Goal: Task Accomplishment & Management: Manage account settings

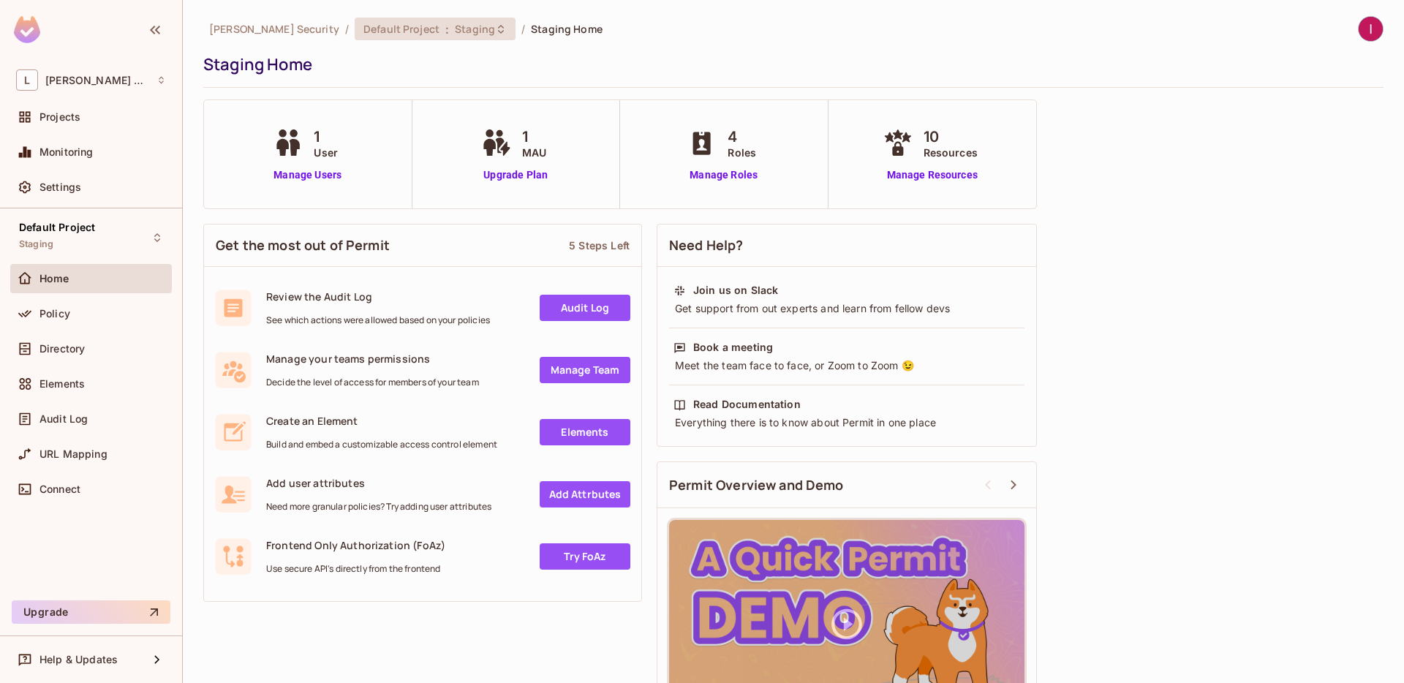
click at [422, 20] on div "Default Project : Staging" at bounding box center [435, 29] width 161 height 23
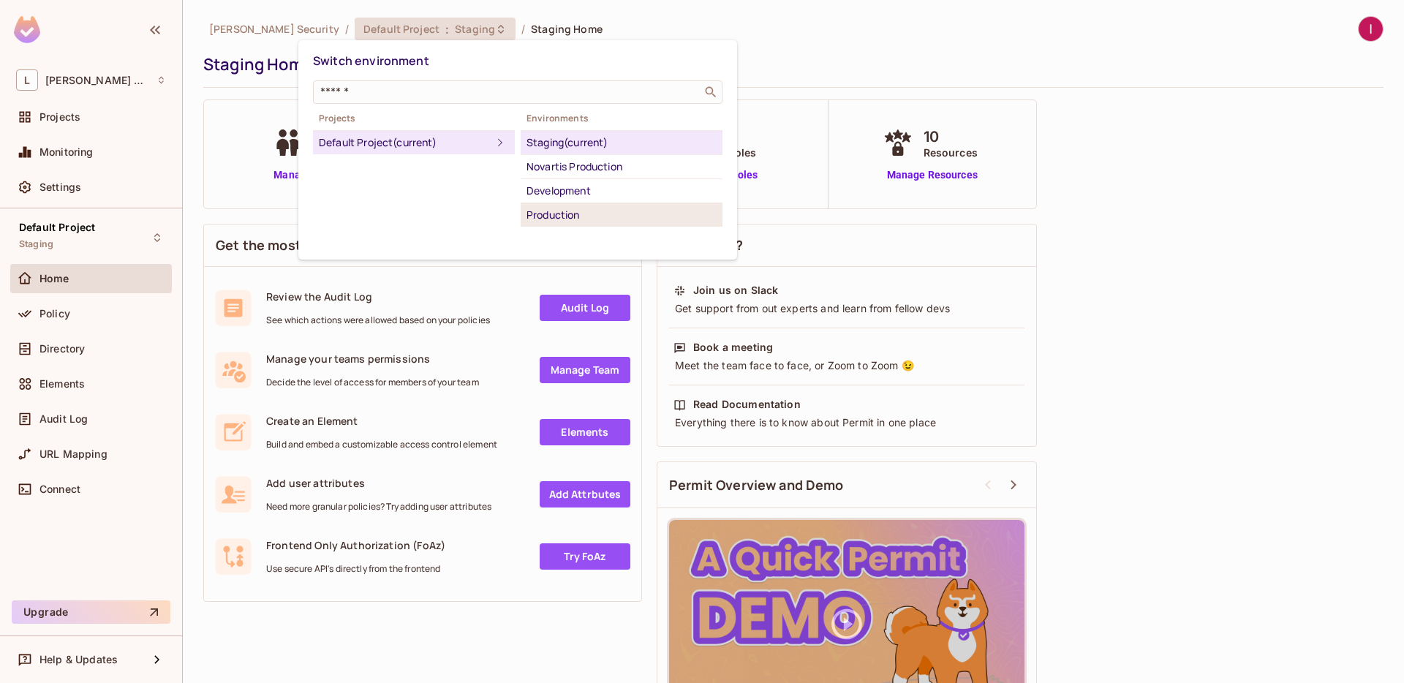
click at [589, 219] on div "Production" at bounding box center [621, 215] width 190 height 18
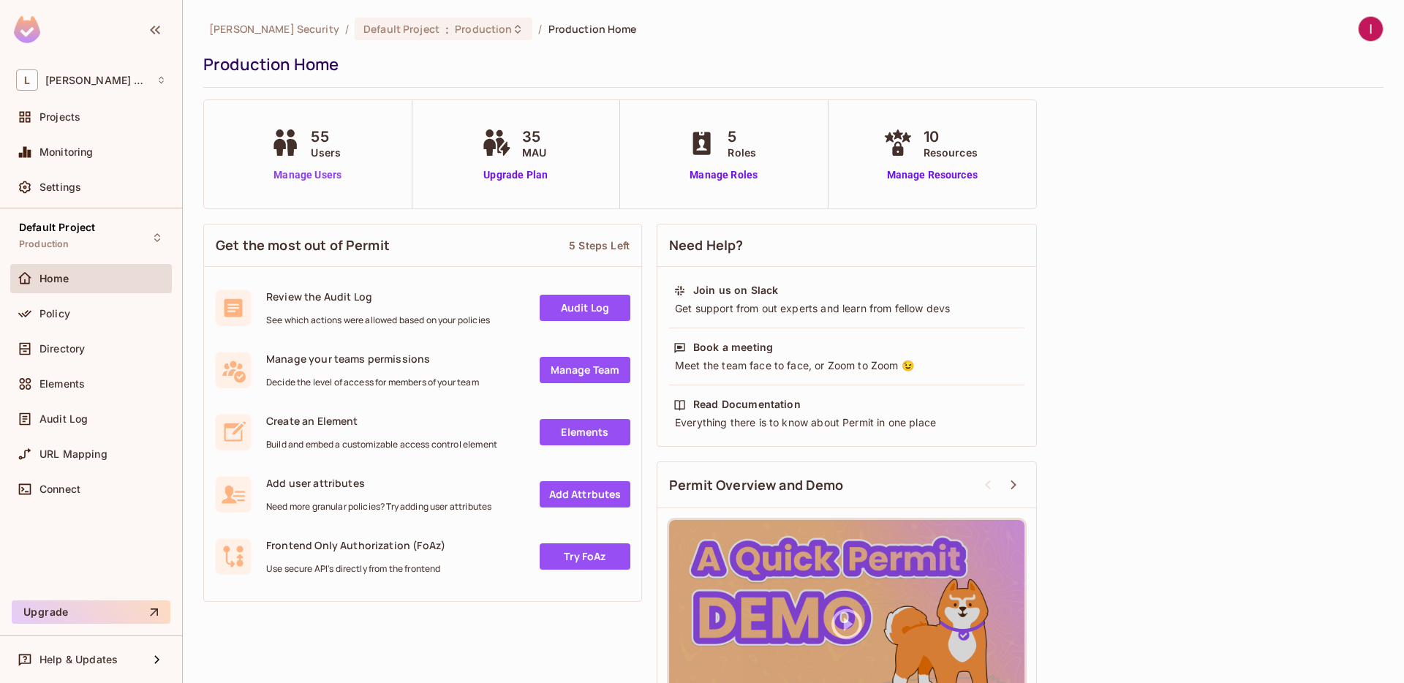
click at [309, 176] on link "Manage Users" at bounding box center [307, 174] width 81 height 15
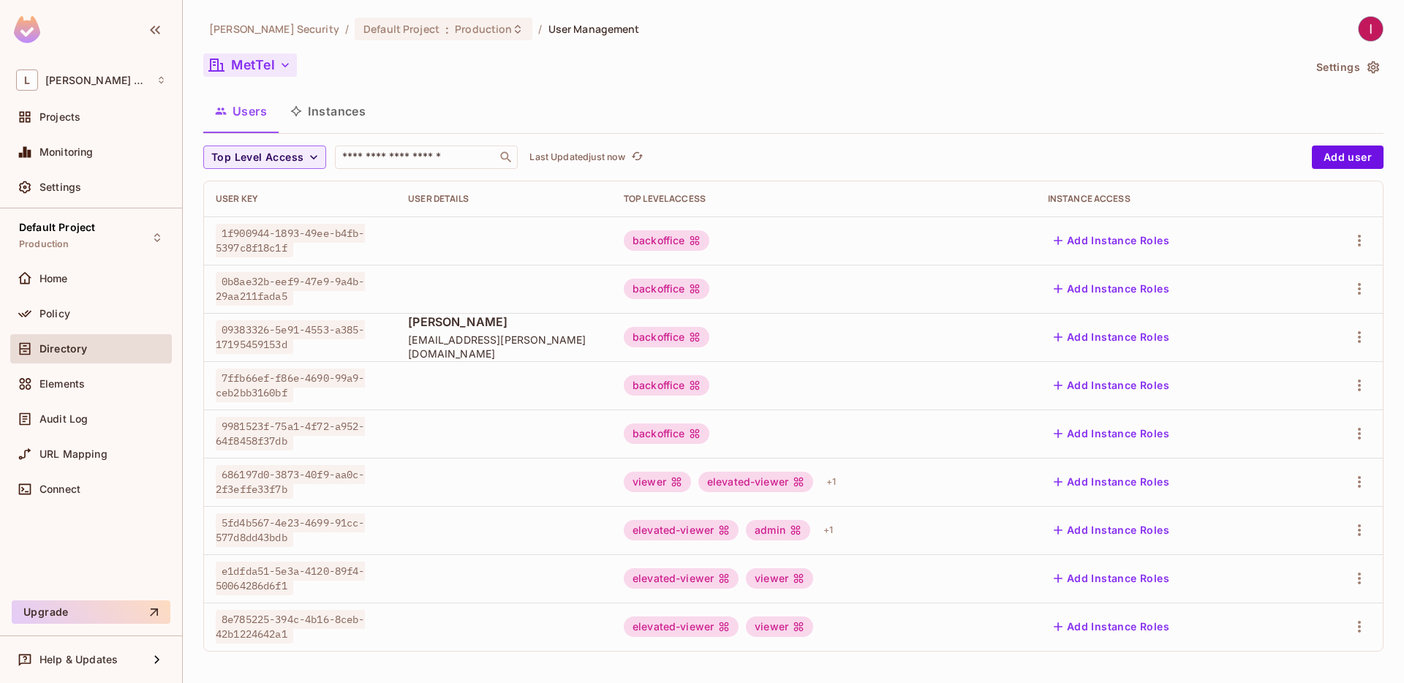
click at [275, 58] on button "MetTel" at bounding box center [250, 64] width 94 height 23
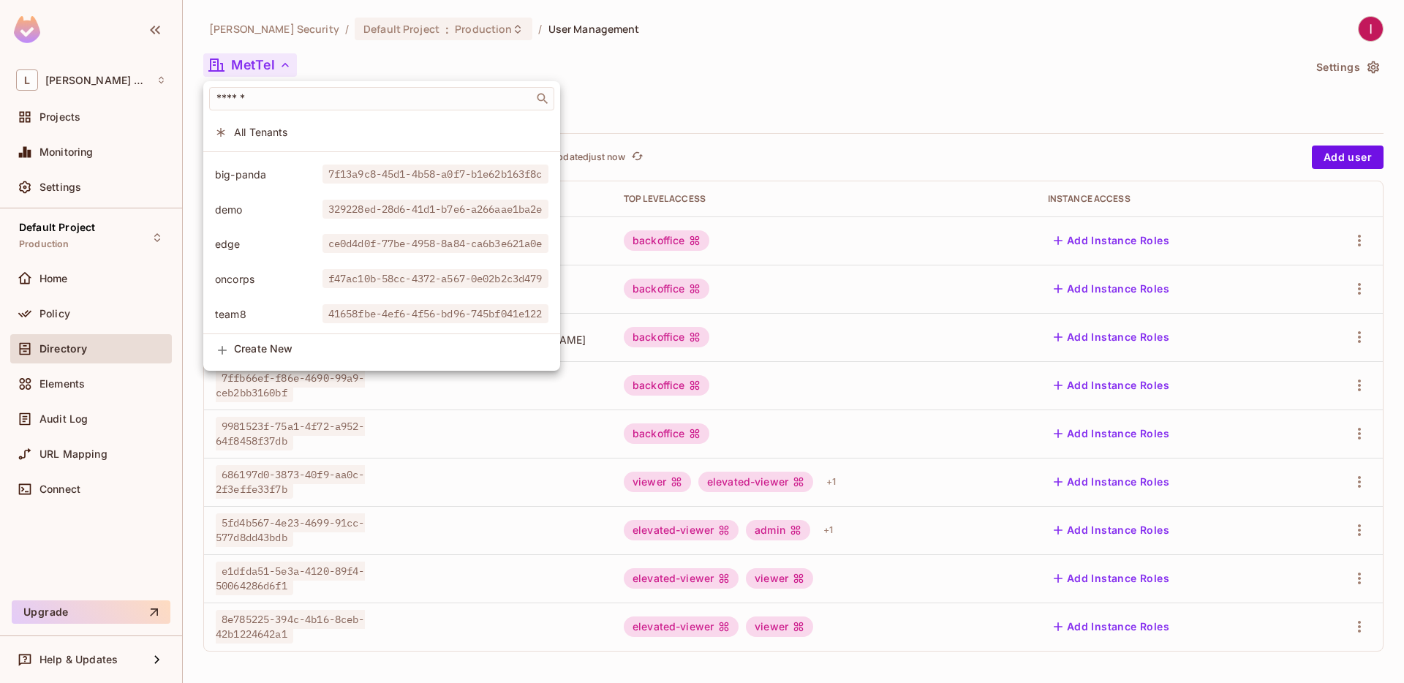
scroll to position [390, 0]
click at [722, 37] on div at bounding box center [702, 341] width 1404 height 683
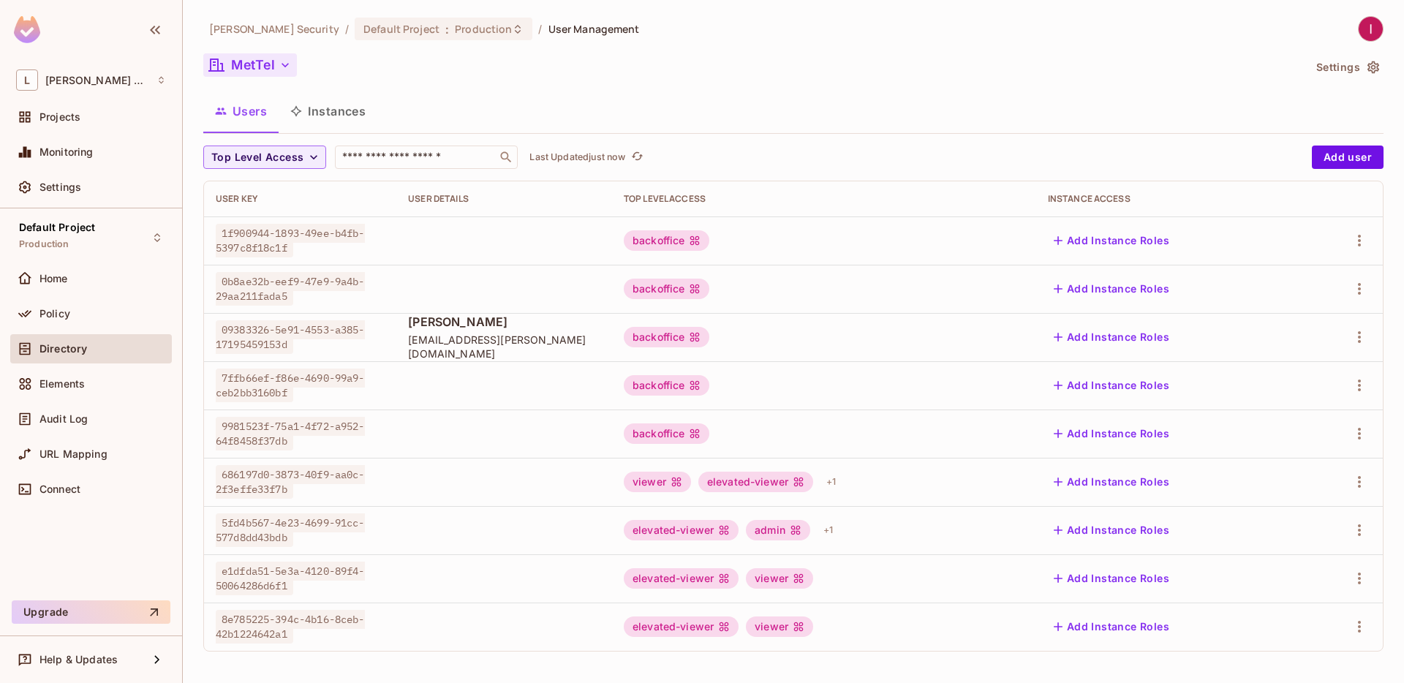
click at [262, 67] on button "MetTel" at bounding box center [250, 64] width 94 height 23
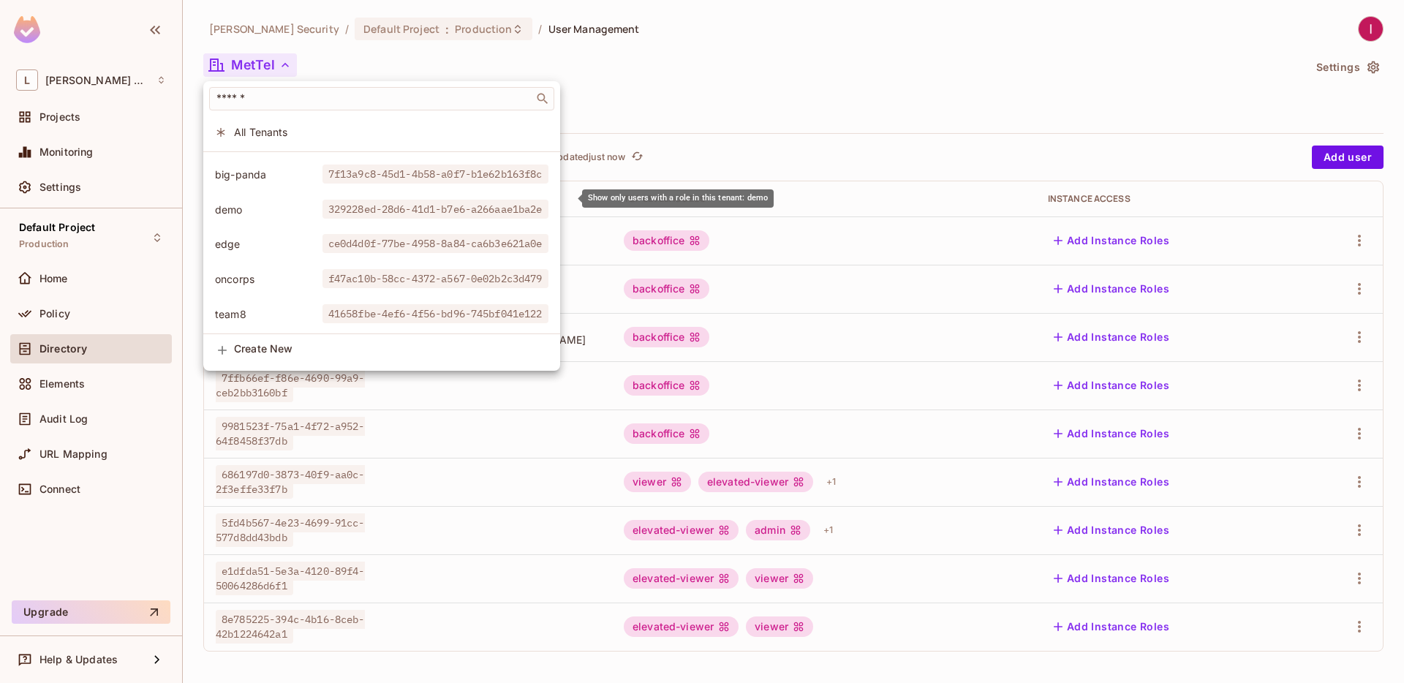
click at [247, 203] on span "demo" at bounding box center [268, 210] width 107 height 14
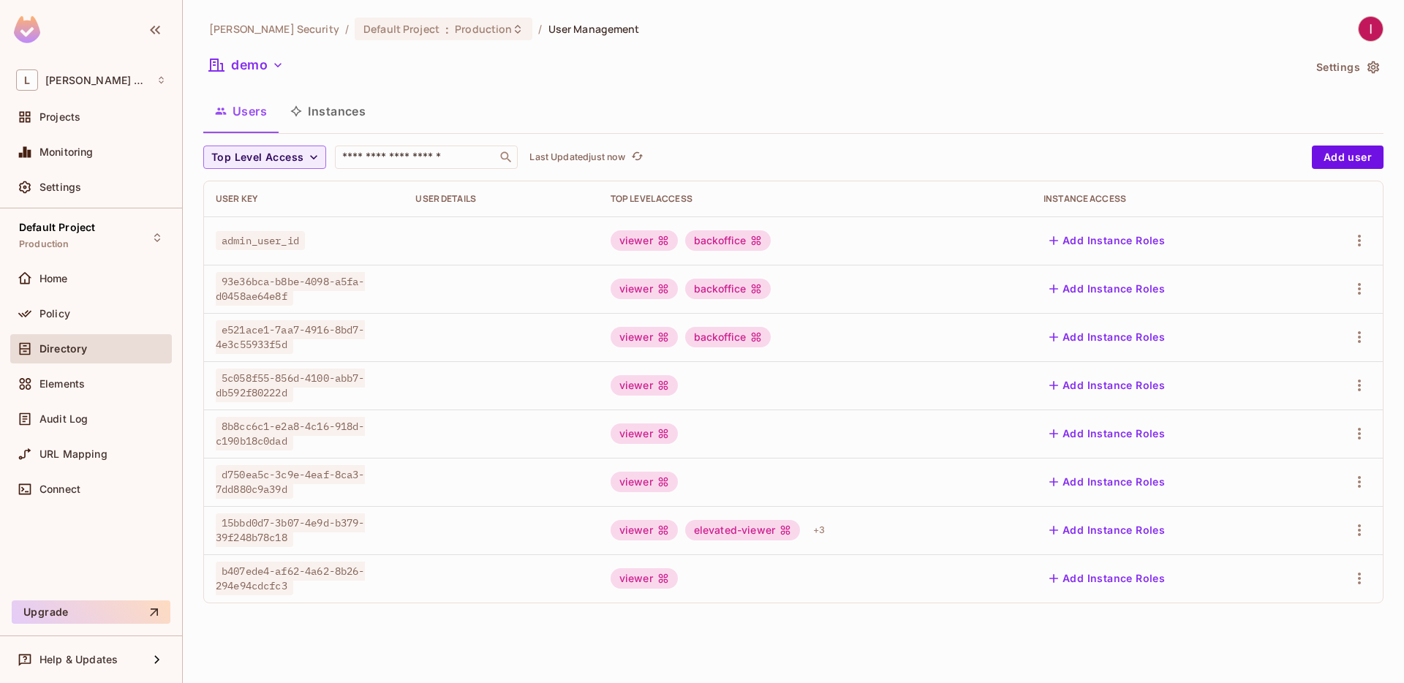
click at [342, 373] on span "5c058f55-856d-4100-abb7-db592f80222d" at bounding box center [290, 385] width 149 height 34
click at [1352, 382] on icon "button" at bounding box center [1359, 386] width 18 height 18
click at [1276, 409] on span "Edit" at bounding box center [1282, 418] width 29 height 23
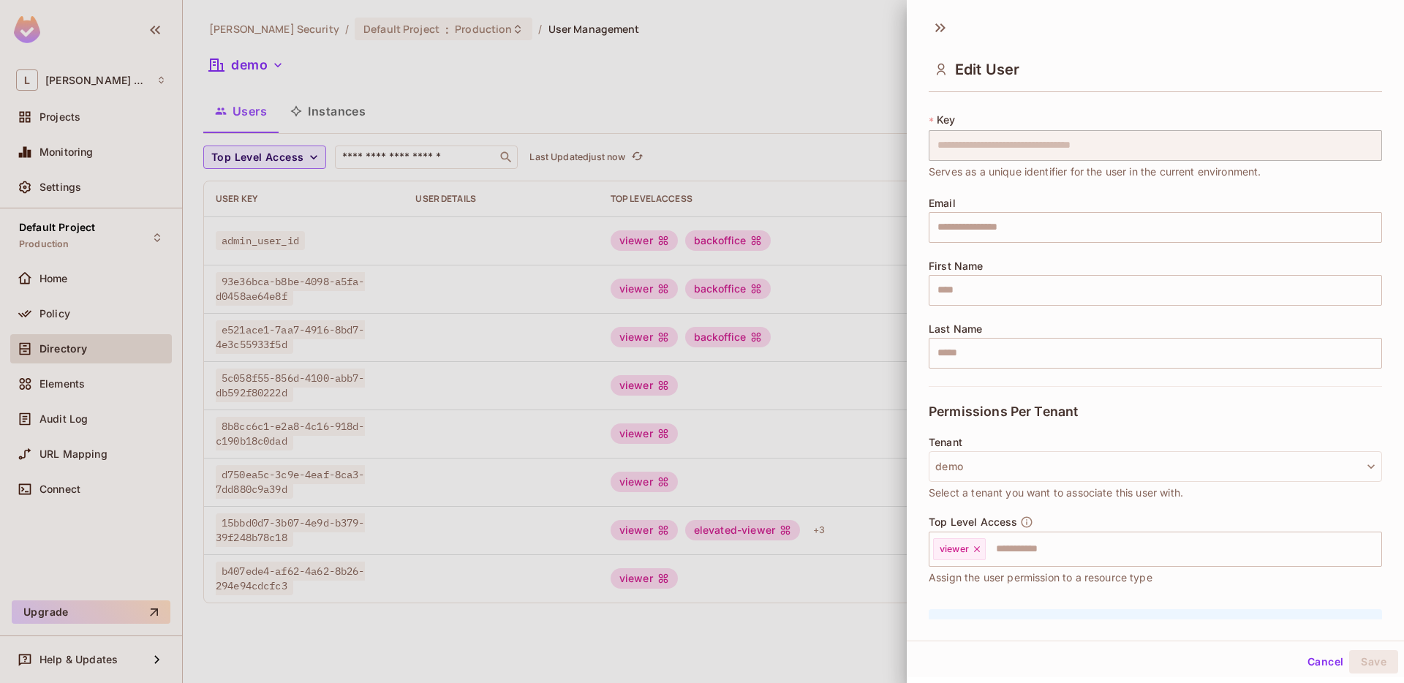
scroll to position [24, 0]
click at [1032, 565] on div "Top Level Access viewer ​ Assign the user permission to a resource type" at bounding box center [1154, 549] width 453 height 70
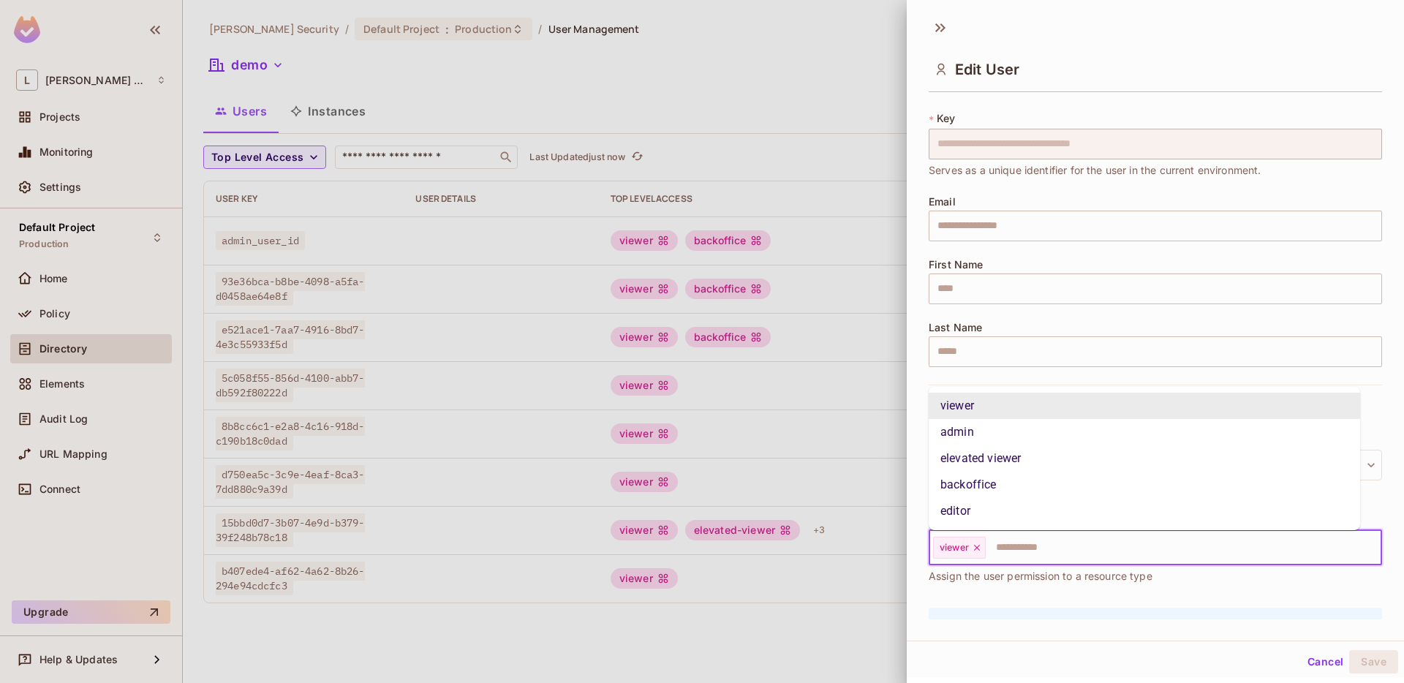
click at [1026, 552] on input "text" at bounding box center [1170, 547] width 366 height 29
click at [992, 490] on li "backoffice" at bounding box center [1143, 485] width 431 height 26
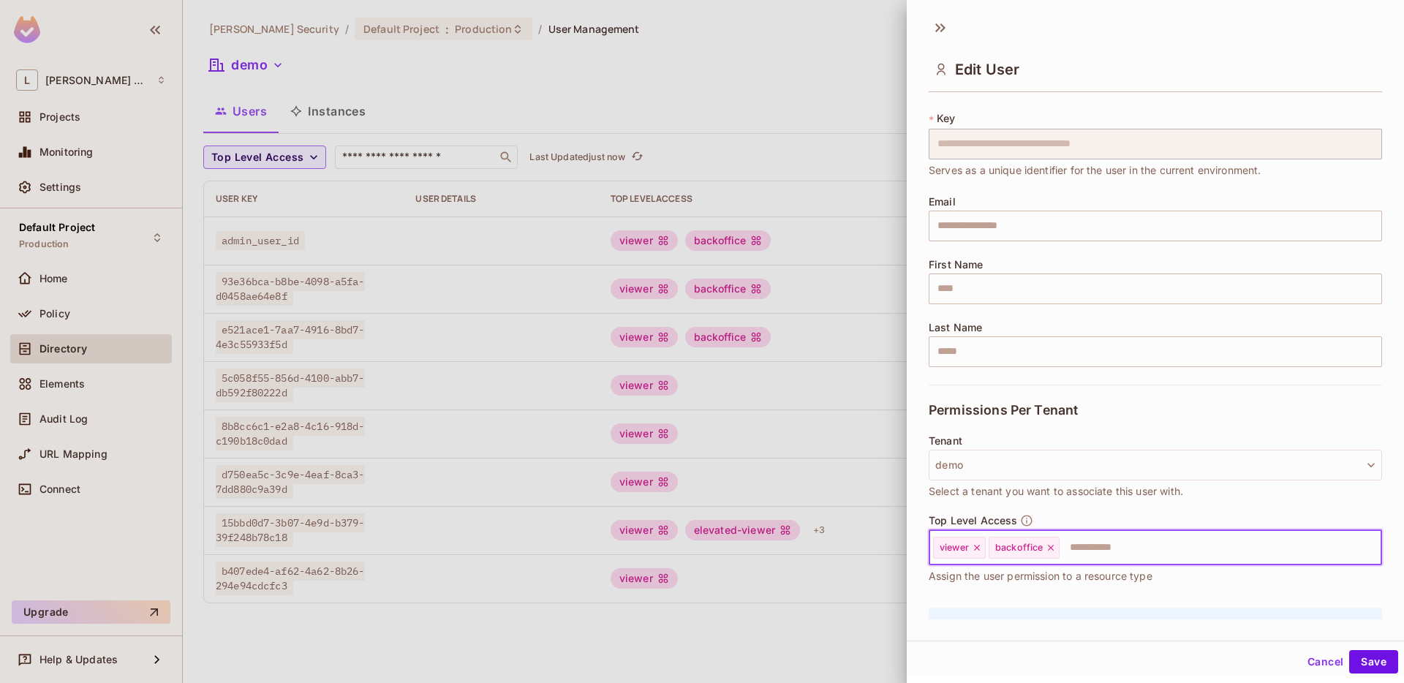
click at [1051, 543] on icon at bounding box center [1050, 547] width 10 height 10
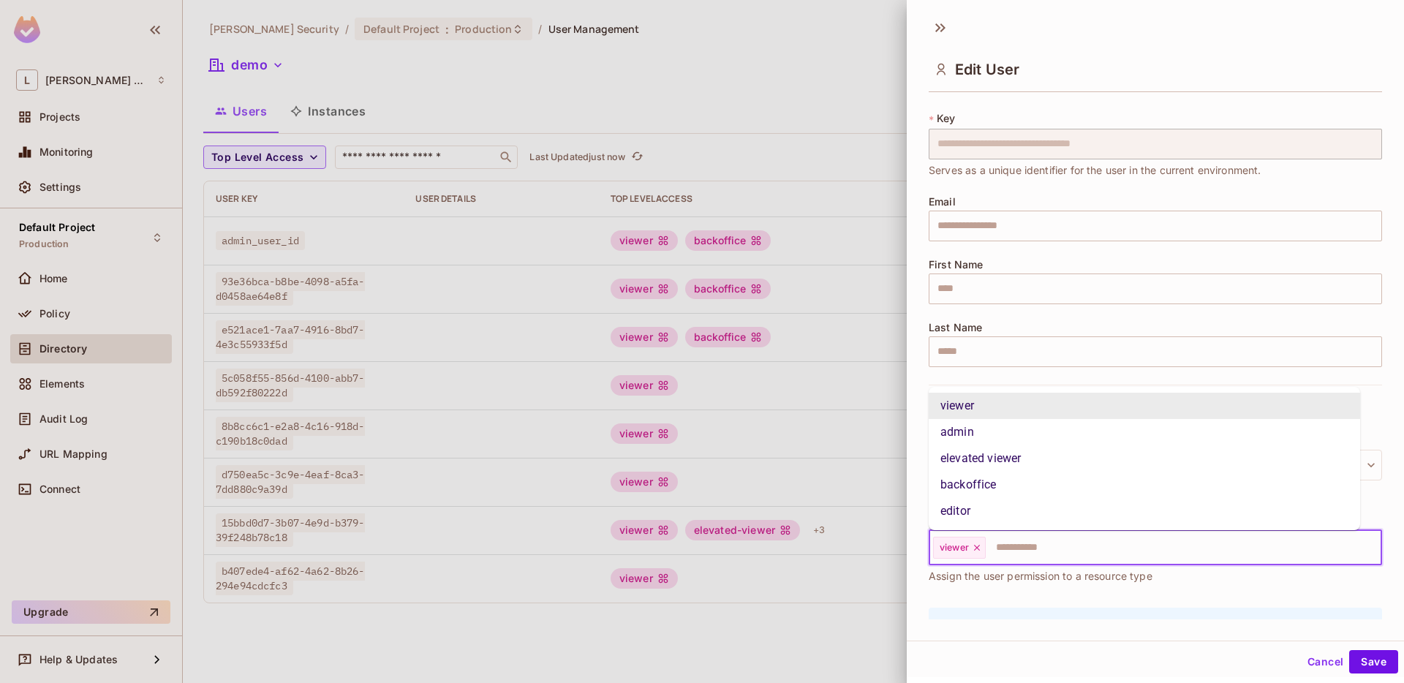
click at [1054, 544] on input "text" at bounding box center [1170, 547] width 366 height 29
click at [1003, 462] on li "elevated viewer" at bounding box center [1143, 458] width 431 height 26
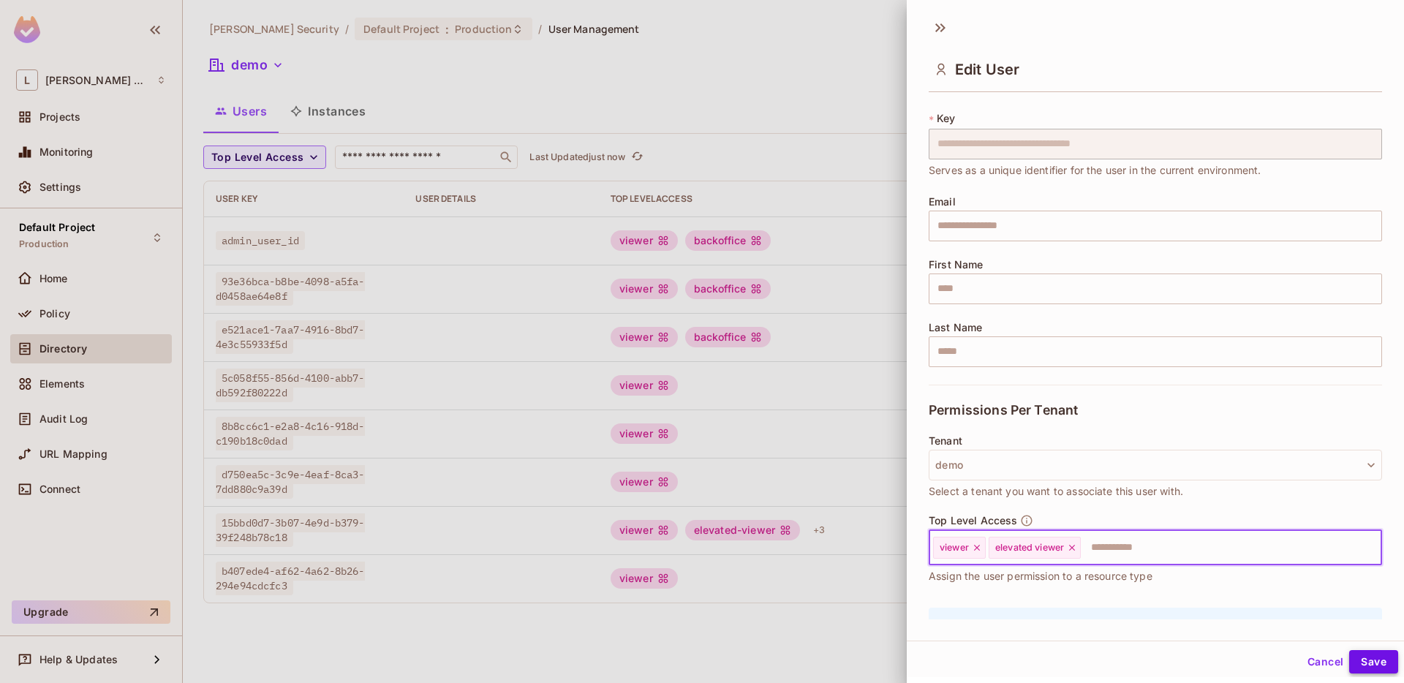
click at [1355, 665] on button "Save" at bounding box center [1373, 661] width 49 height 23
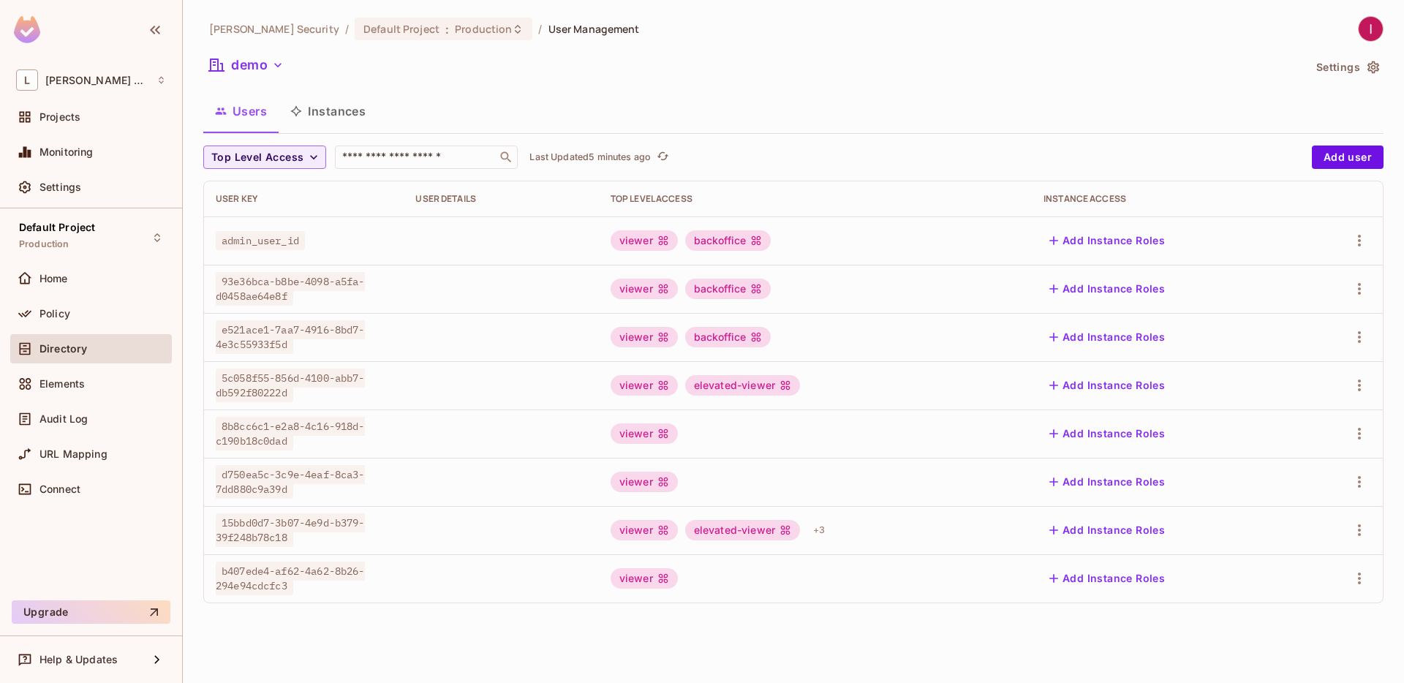
click at [828, 431] on div "viewer" at bounding box center [814, 433] width 409 height 20
